Goal: Task Accomplishment & Management: Complete application form

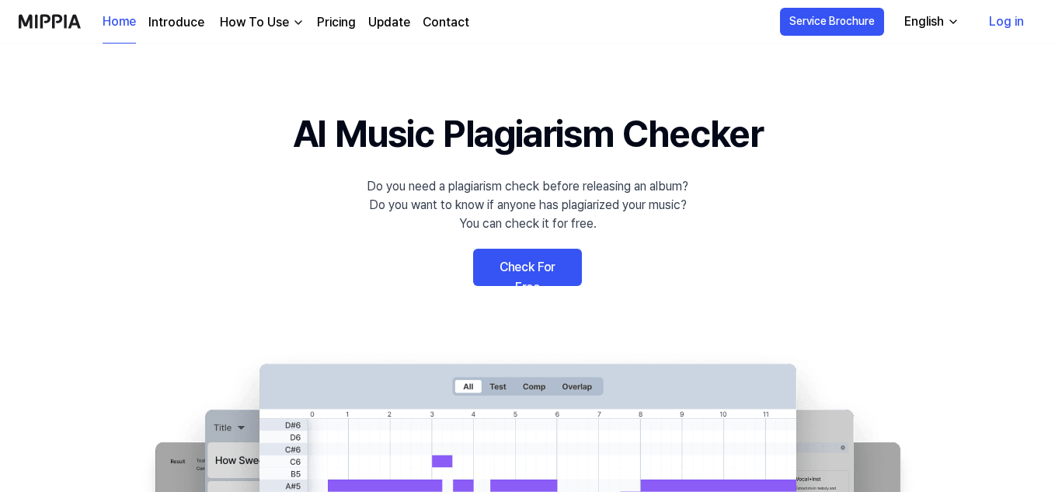
click at [565, 263] on link "Check For Free" at bounding box center [527, 267] width 109 height 37
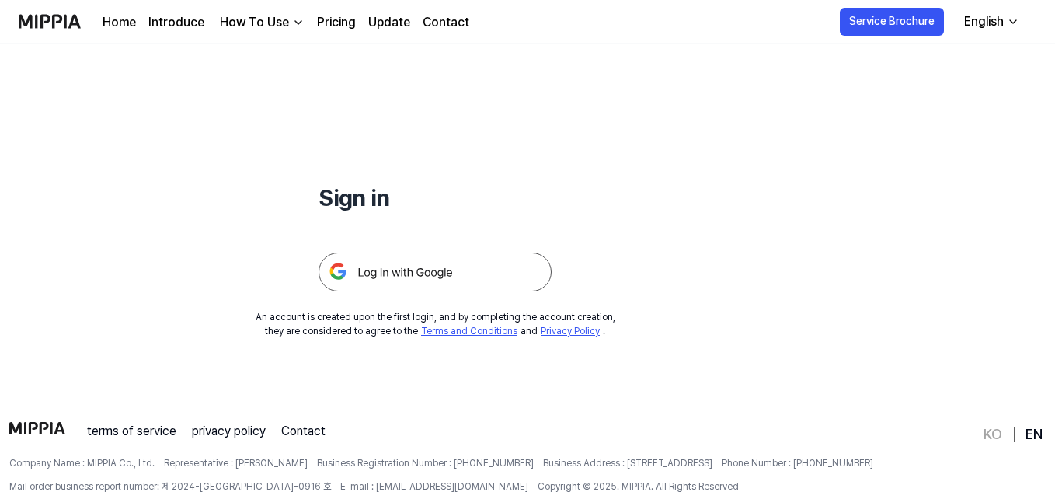
scroll to position [115, 0]
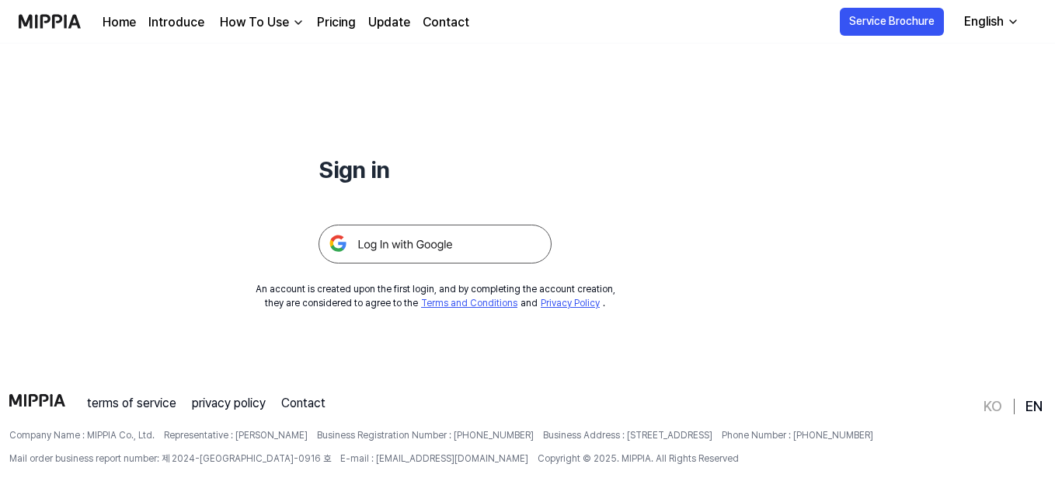
click at [448, 242] on img at bounding box center [434, 243] width 233 height 39
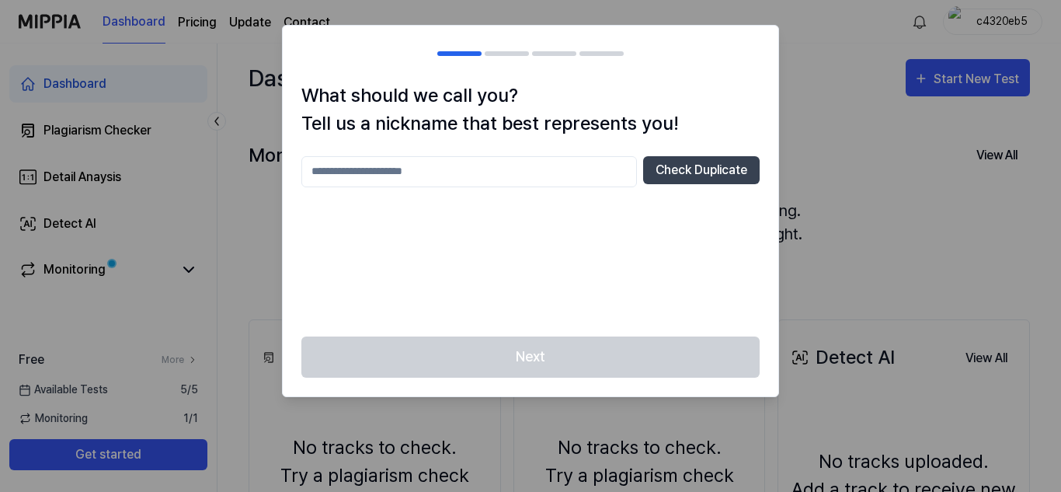
click at [525, 155] on div "What should we call you? Tell us a nickname that best represents you! Check Dup…" at bounding box center [531, 209] width 496 height 255
click at [528, 171] on input "text" at bounding box center [469, 171] width 336 height 31
type input "**********"
click at [676, 160] on button "Check Duplicate" at bounding box center [701, 170] width 117 height 28
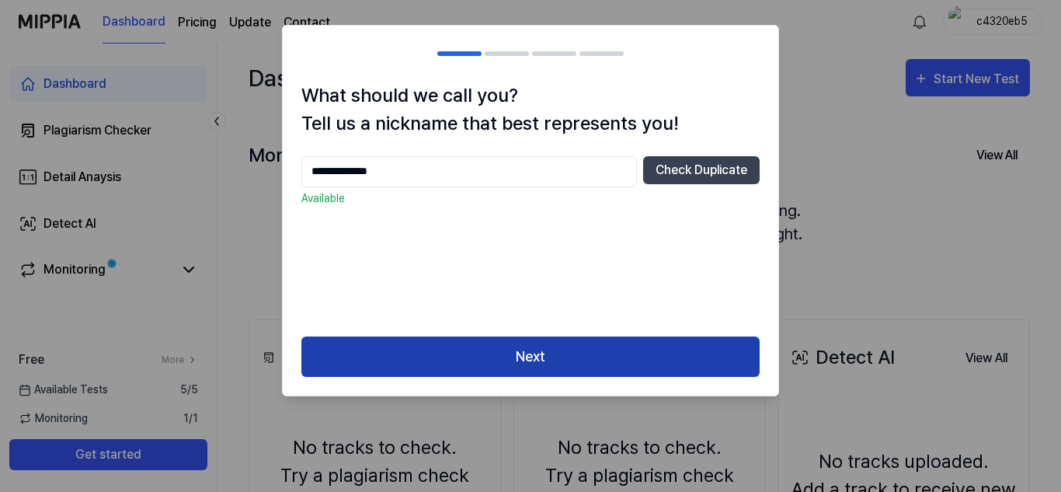
click at [509, 346] on button "Next" at bounding box center [530, 356] width 458 height 41
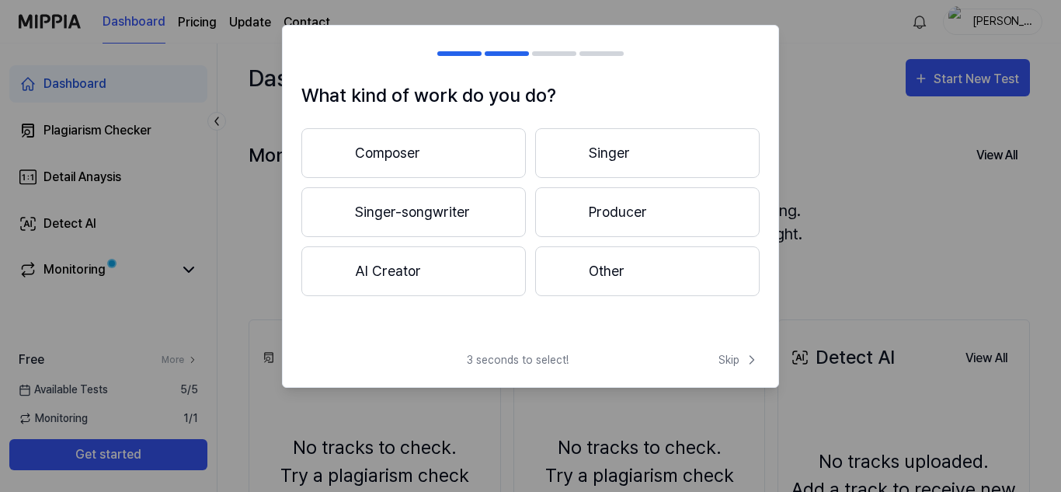
click at [616, 165] on button "Singer" at bounding box center [647, 153] width 224 height 50
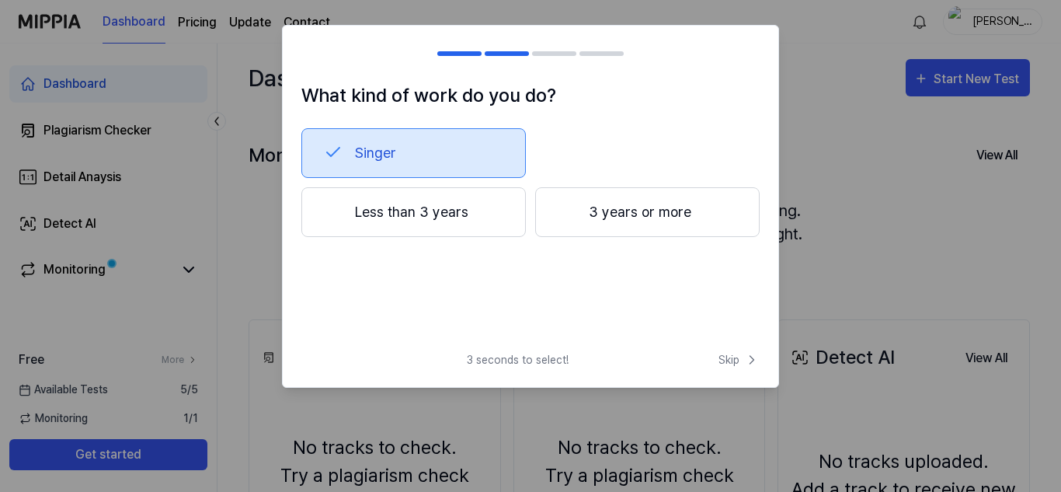
click at [672, 221] on button "3 years or more" at bounding box center [647, 212] width 224 height 50
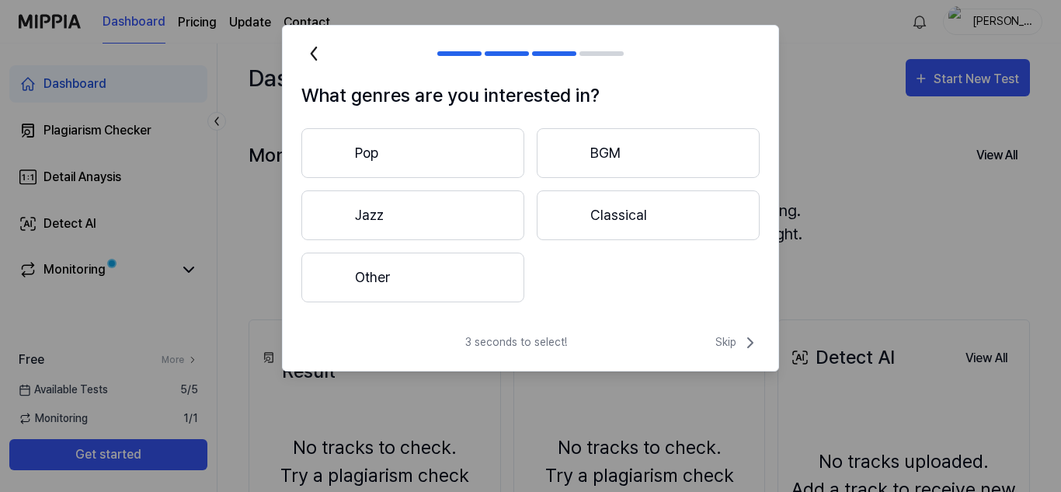
click at [313, 57] on icon at bounding box center [313, 53] width 25 height 25
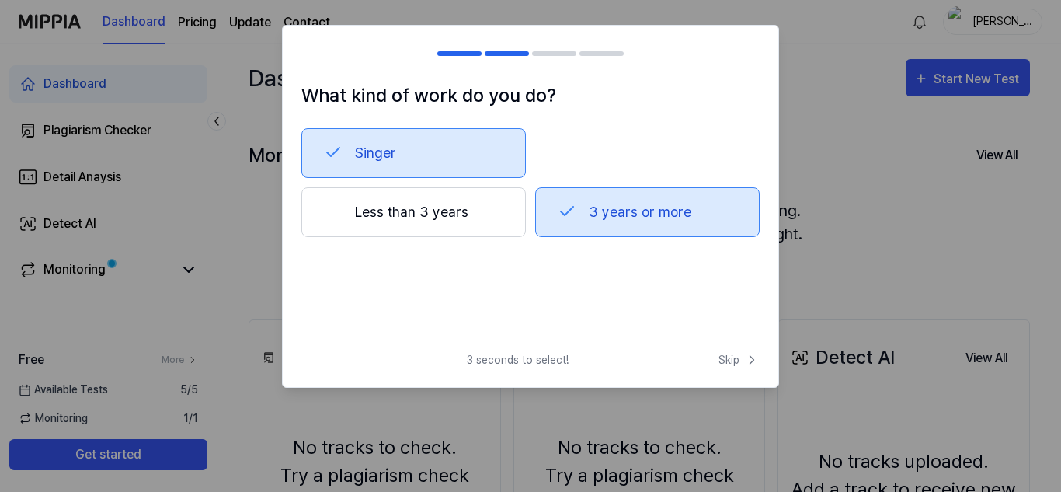
click at [741, 359] on span "Skip" at bounding box center [738, 360] width 41 height 16
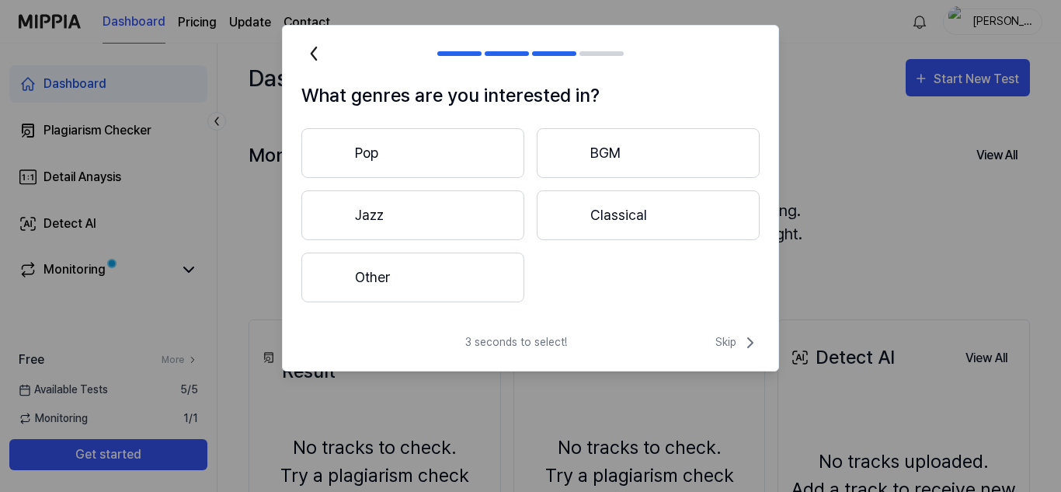
click at [477, 151] on button "Pop" at bounding box center [412, 153] width 223 height 50
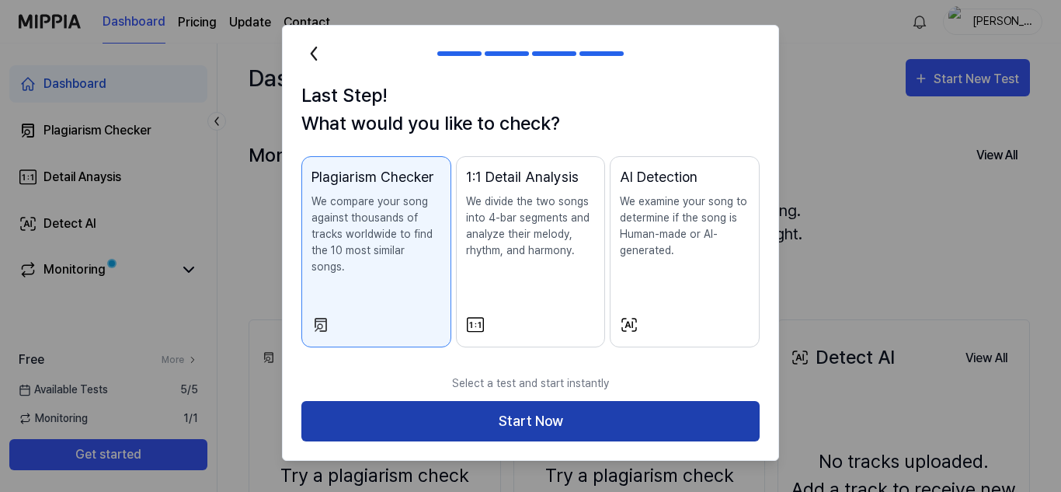
click at [406, 401] on button "Start Now" at bounding box center [530, 421] width 458 height 41
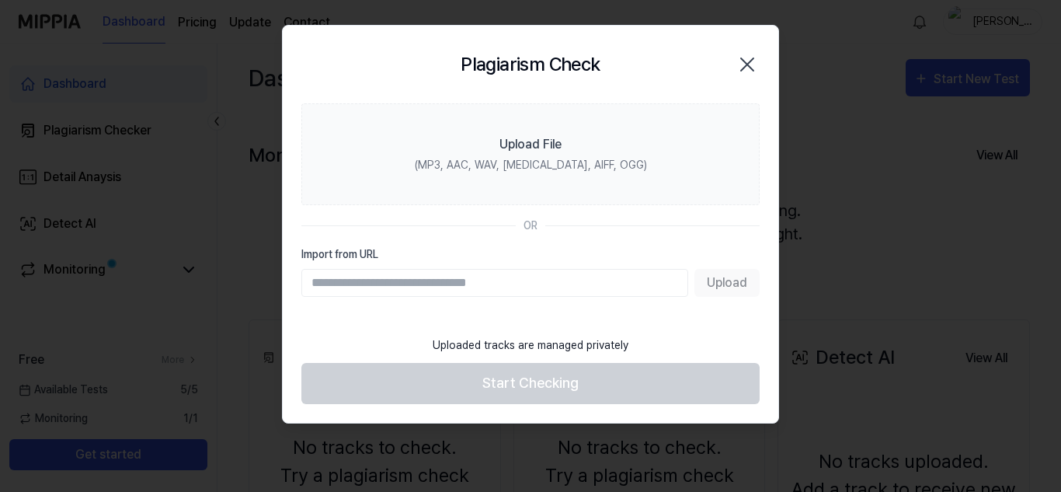
click at [753, 66] on icon "button" at bounding box center [747, 64] width 25 height 25
